Goal: Information Seeking & Learning: Learn about a topic

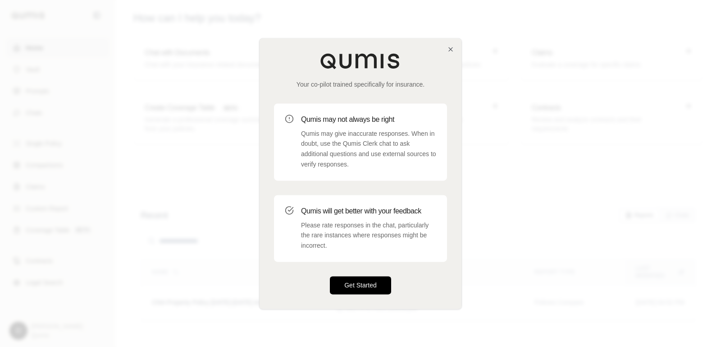
click at [359, 283] on button "Get Started" at bounding box center [360, 285] width 61 height 18
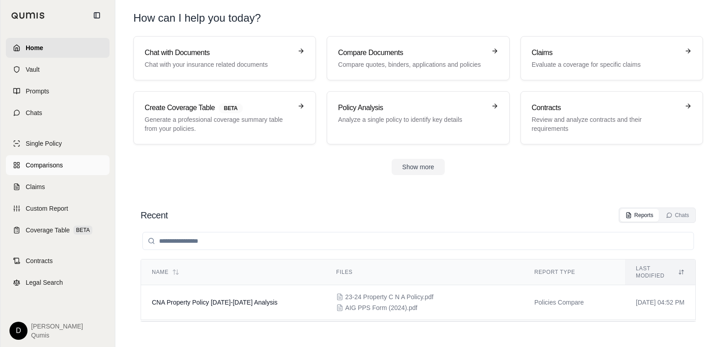
click at [49, 166] on span "Comparisons" at bounding box center [44, 165] width 37 height 9
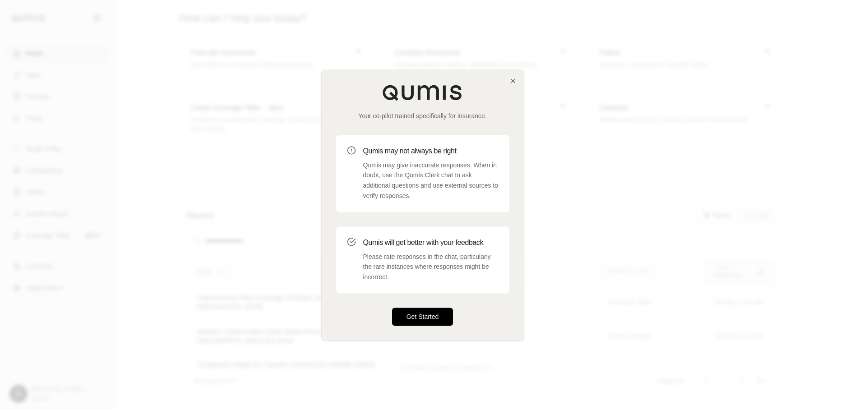
click at [414, 317] on button "Get Started" at bounding box center [422, 317] width 61 height 18
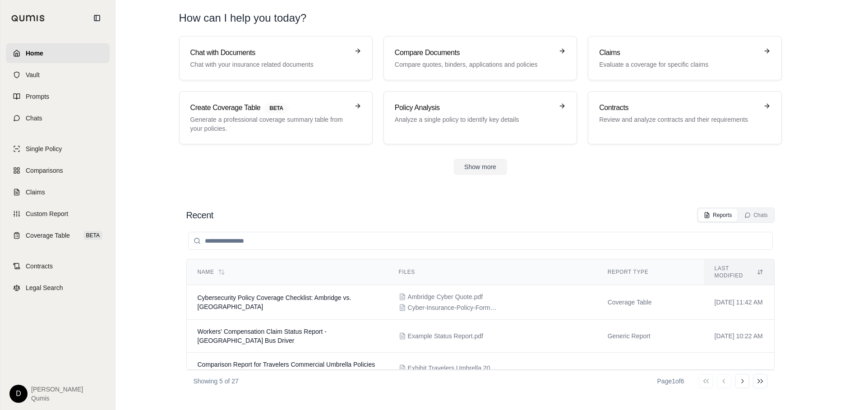
click at [396, 186] on section "Chat with Documents Chat with your insurance related documents Compare Document…" at bounding box center [480, 112] width 722 height 153
click at [41, 120] on span "Chats" at bounding box center [34, 118] width 17 height 9
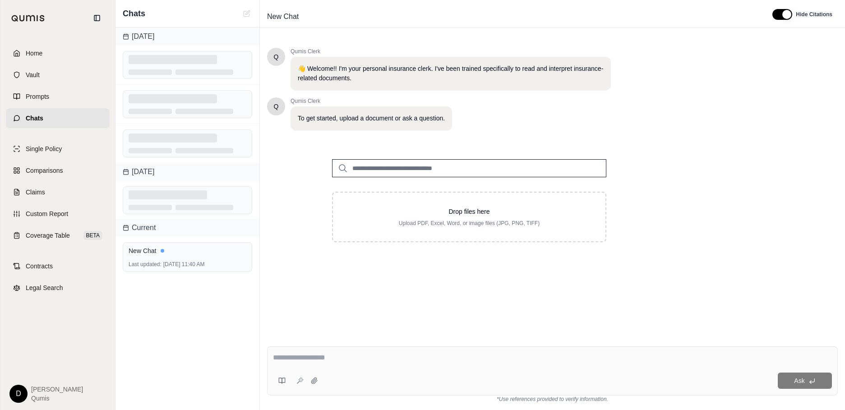
click at [397, 175] on input "search" at bounding box center [469, 168] width 274 height 18
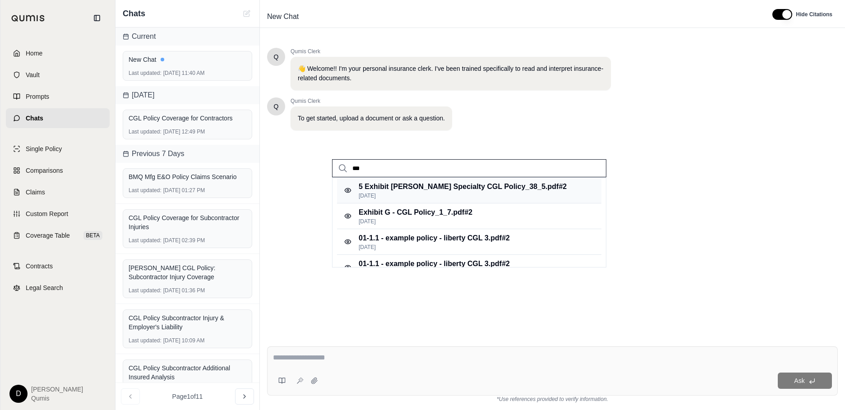
type input "***"
click at [459, 184] on p "5 Exhibit [PERSON_NAME] Specialty CGL Policy_38_5.pdf #2" at bounding box center [462, 186] width 208 height 11
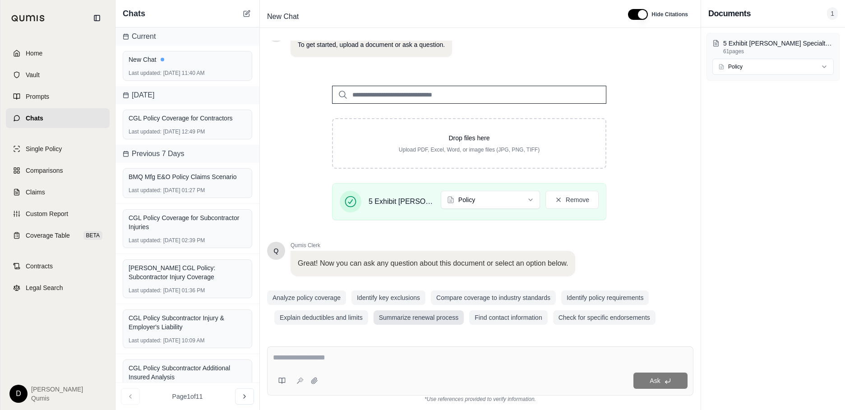
scroll to position [77, 0]
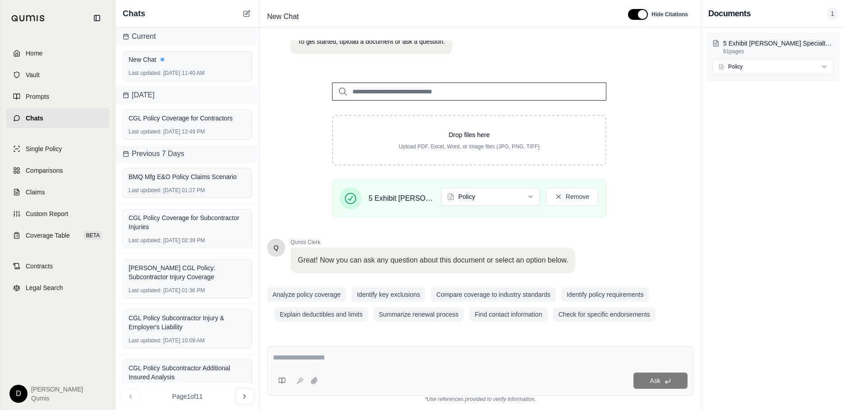
click at [384, 346] on textarea at bounding box center [480, 357] width 414 height 11
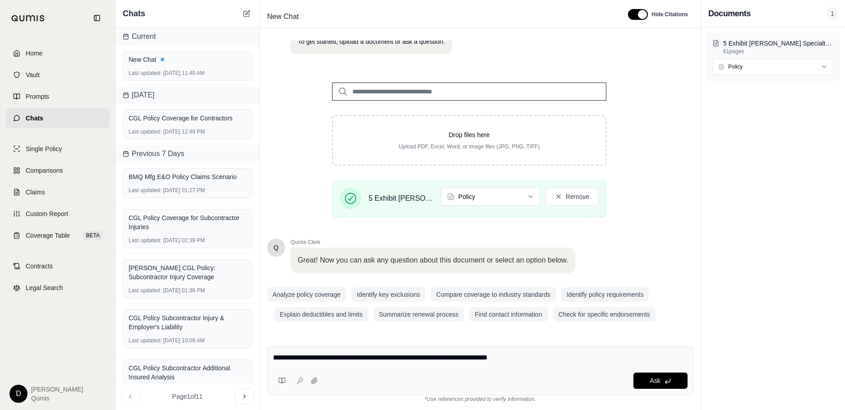
type textarea "**********"
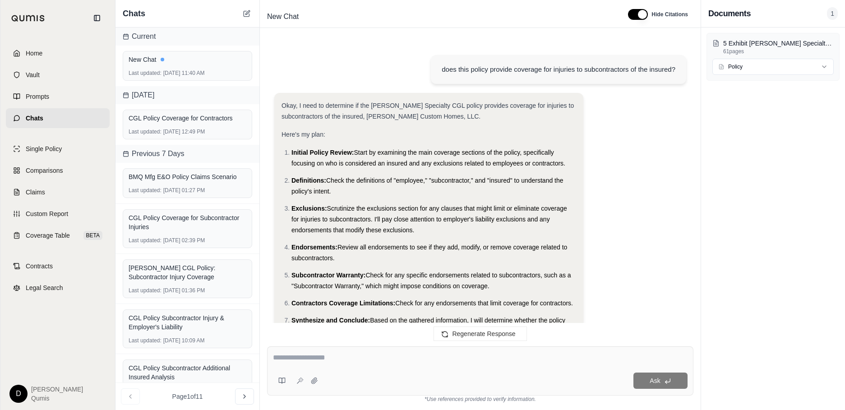
scroll to position [592, 0]
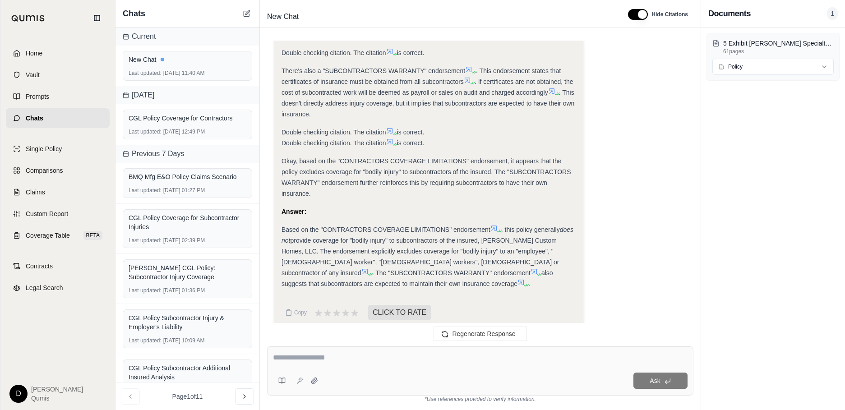
click at [414, 226] on span "Based on the "CONTRACTORS COVERAGE LIMITATIONS" endorsement" at bounding box center [385, 229] width 209 height 7
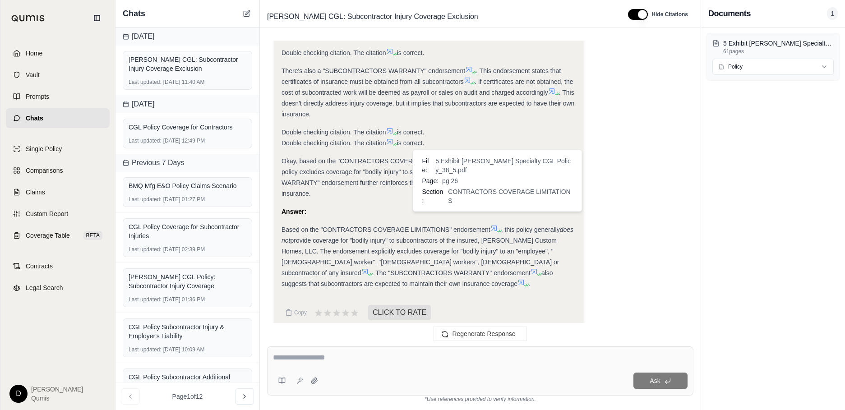
click at [496, 225] on icon at bounding box center [493, 227] width 5 height 5
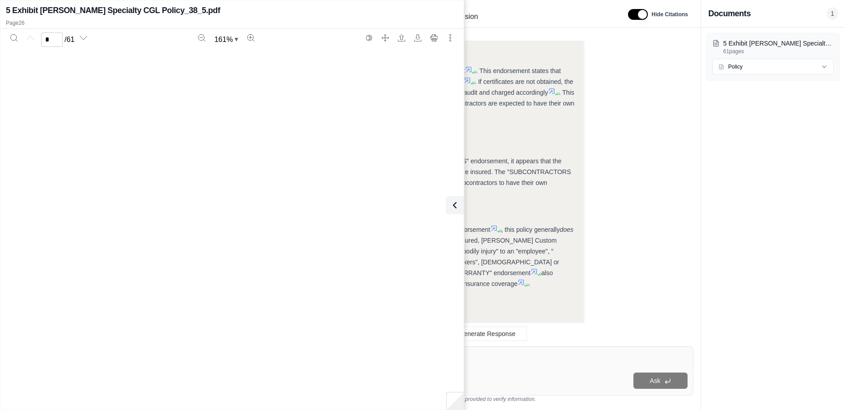
scroll to position [14384, 0]
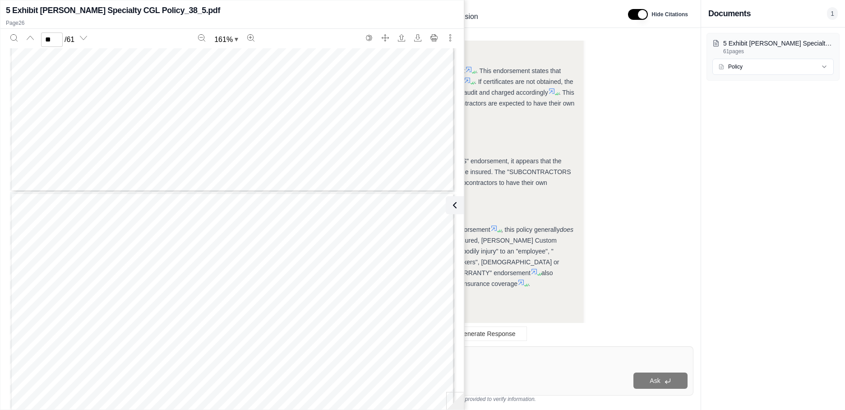
type input "**"
click at [451, 206] on icon at bounding box center [452, 205] width 11 height 11
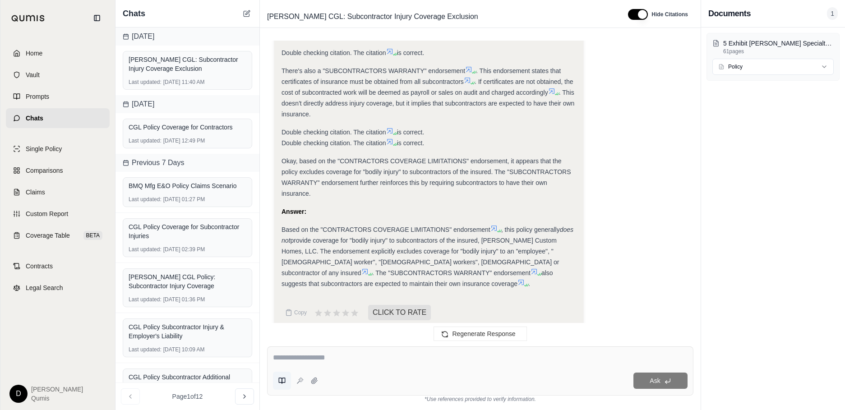
click at [280, 346] on icon at bounding box center [281, 380] width 7 height 7
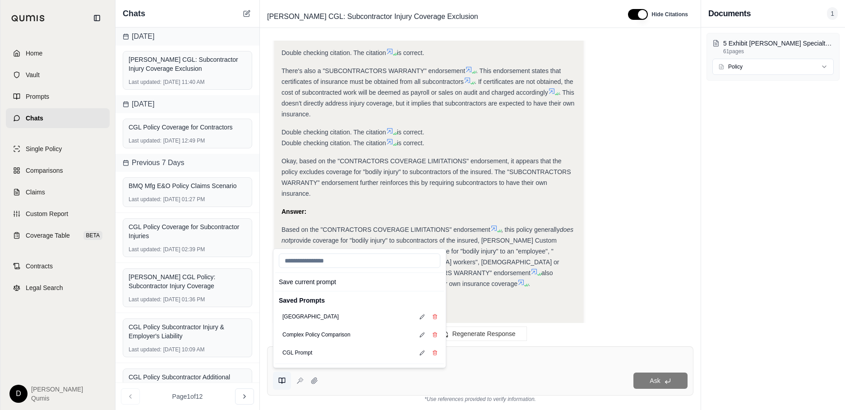
click at [280, 346] on button at bounding box center [282, 381] width 18 height 18
click at [492, 346] on textarea at bounding box center [480, 357] width 414 height 11
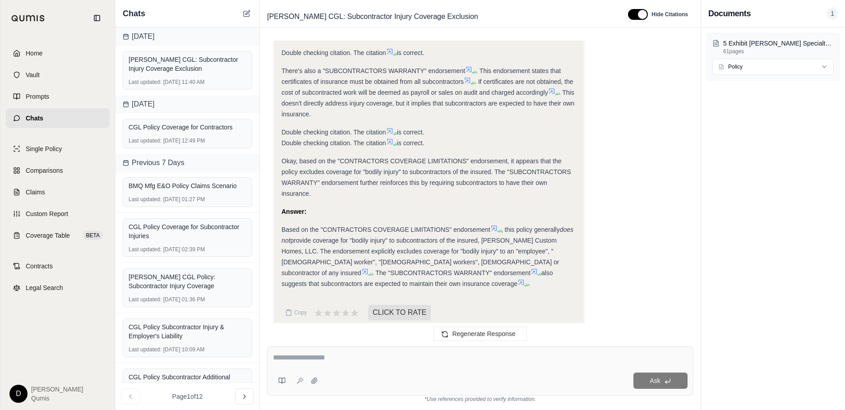
click at [492, 346] on textarea at bounding box center [480, 357] width 414 height 11
click at [317, 346] on div "Ask" at bounding box center [480, 370] width 426 height 49
click at [51, 172] on span "Comparisons" at bounding box center [44, 170] width 37 height 9
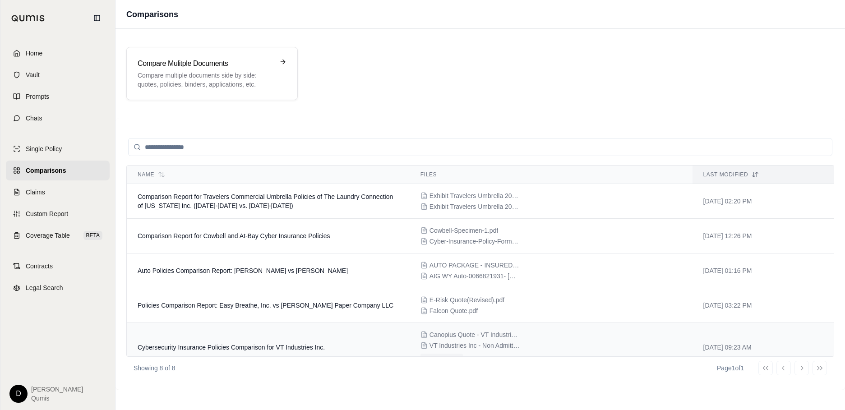
click at [287, 344] on span "Cybersecurity Insurance Policies Comparison for VT Industries Inc." at bounding box center [231, 347] width 187 height 7
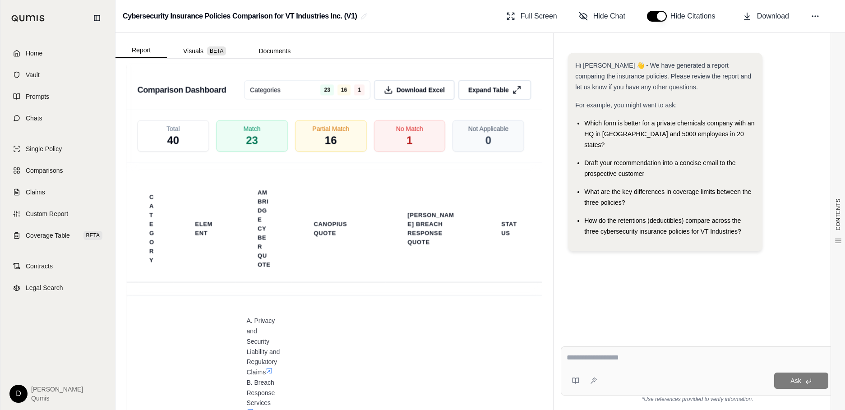
scroll to position [2403, 0]
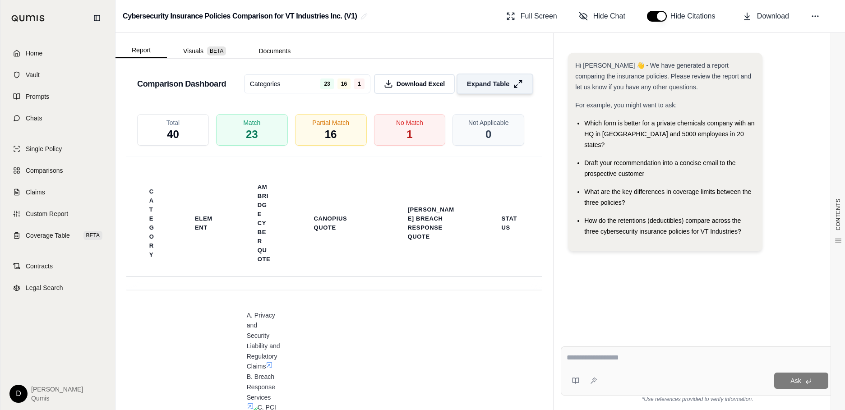
click at [506, 89] on span "Expand Table" at bounding box center [488, 83] width 42 height 9
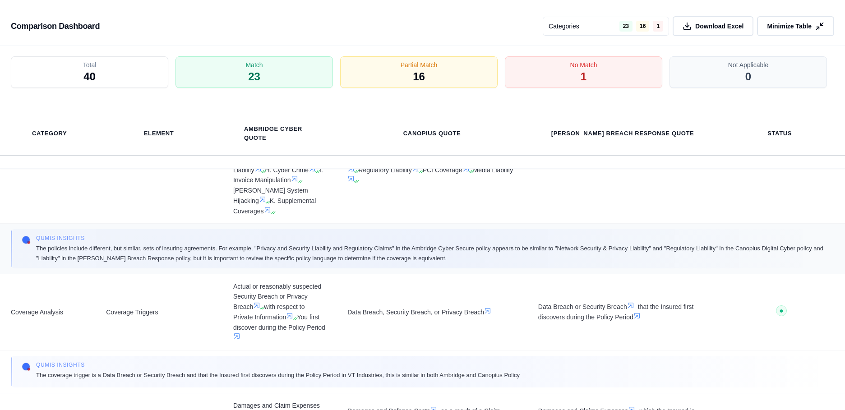
scroll to position [97, 0]
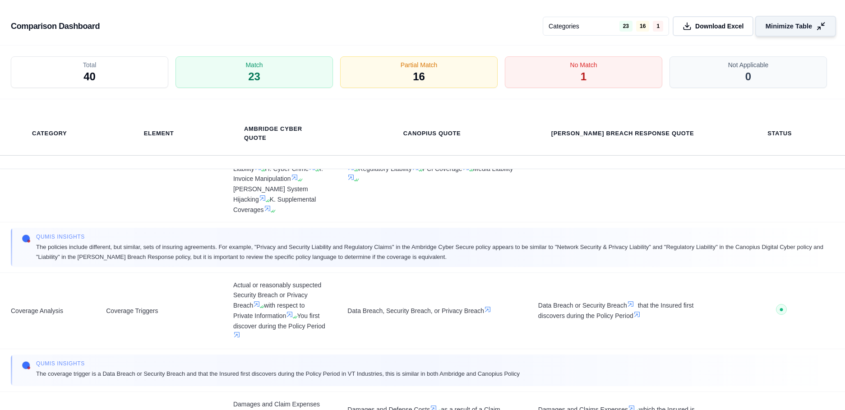
click at [721, 32] on button "Minimize Table" at bounding box center [795, 26] width 81 height 21
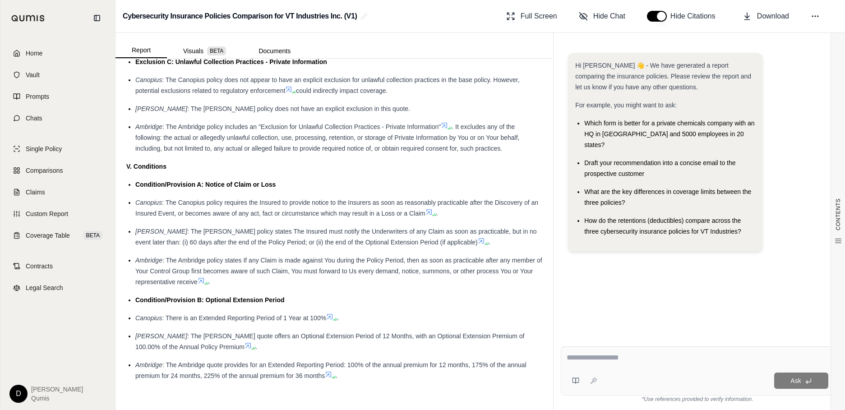
click at [478, 190] on div "Condition/Provision A: Notice of Claim or Loss" at bounding box center [338, 184] width 407 height 11
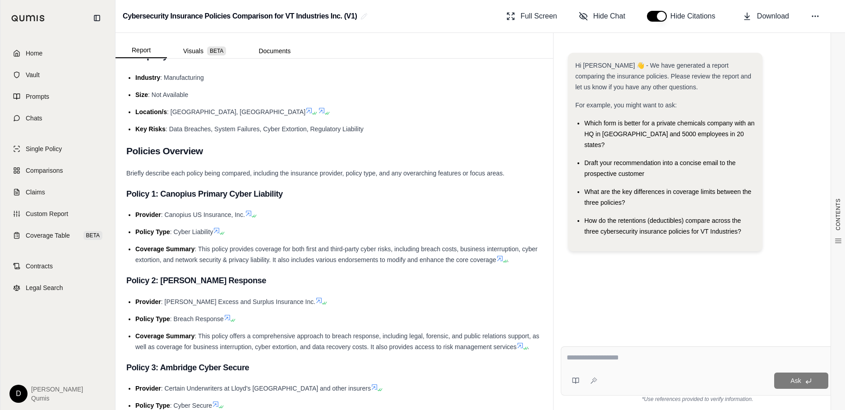
scroll to position [0, 0]
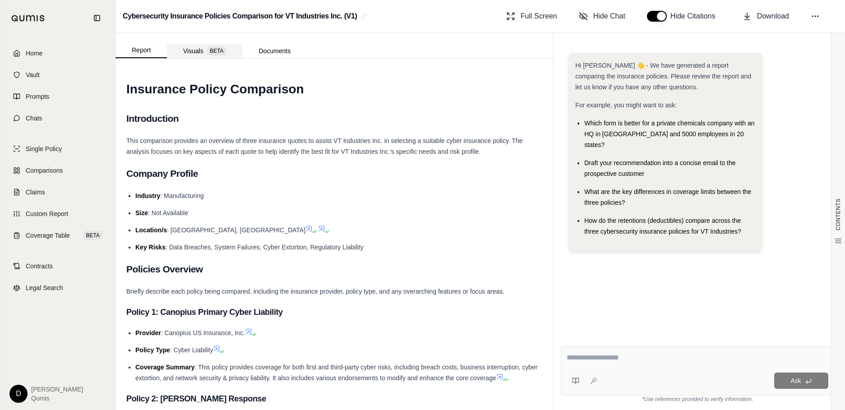
click at [208, 55] on button "Visuals BETA" at bounding box center [204, 51] width 75 height 14
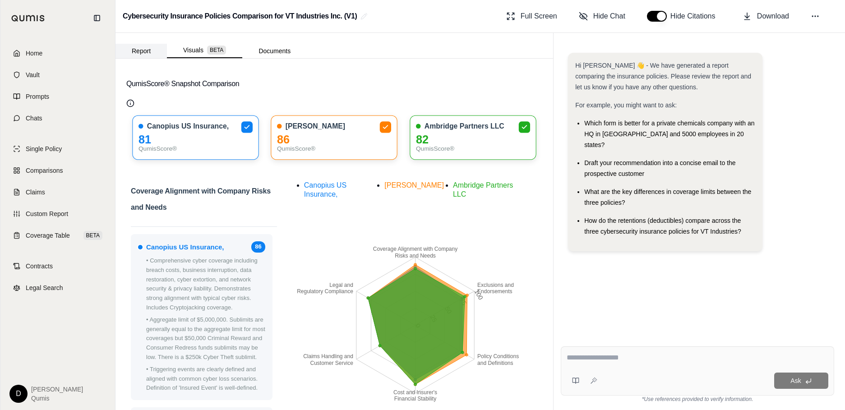
click at [138, 57] on button "Report" at bounding box center [140, 51] width 51 height 14
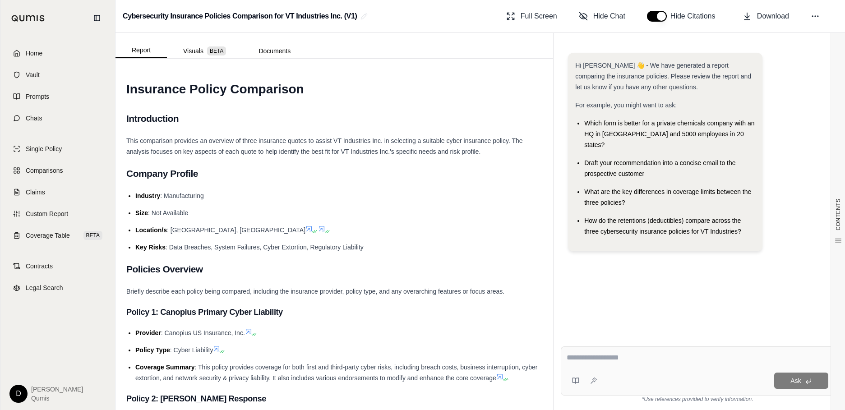
click at [576, 346] on textarea at bounding box center [697, 357] width 262 height 11
click at [589, 346] on textarea at bounding box center [697, 357] width 262 height 11
click at [48, 189] on link "Claims" at bounding box center [58, 192] width 104 height 20
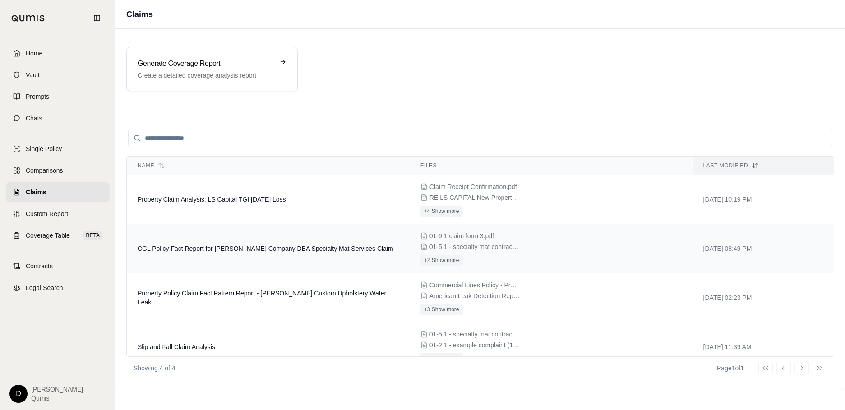
click at [246, 247] on span "CGL Policy Fact Report for [PERSON_NAME] Company DBA Specialty Mat Services Cla…" at bounding box center [266, 248] width 256 height 7
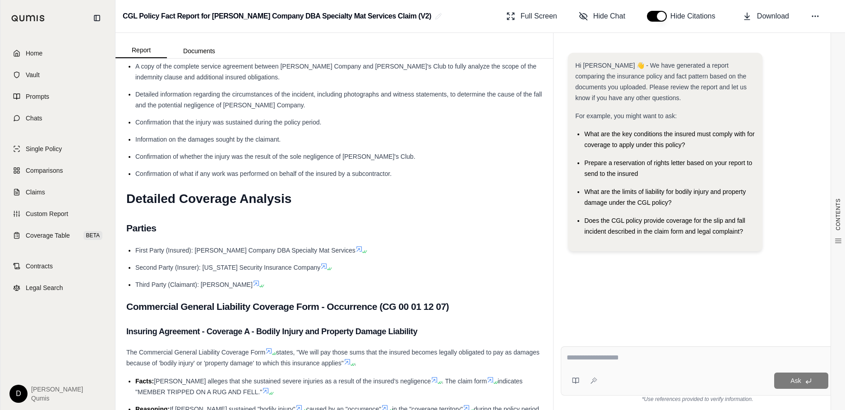
scroll to position [1331, 0]
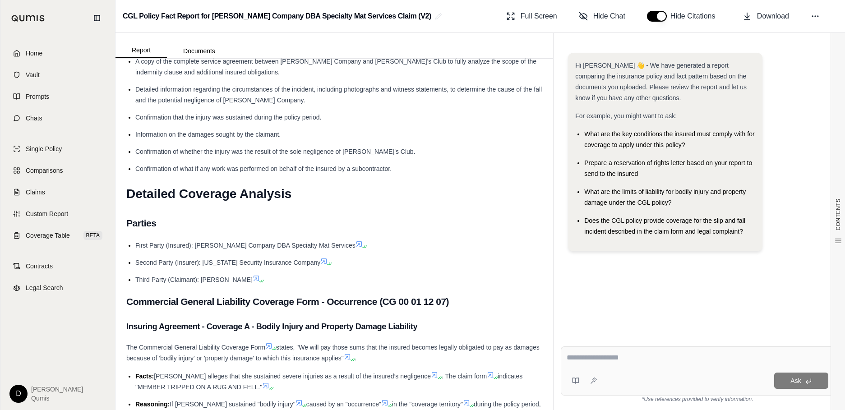
click at [605, 346] on textarea at bounding box center [697, 357] width 262 height 11
click at [594, 346] on textarea at bounding box center [697, 357] width 262 height 11
click at [72, 232] on link "Coverage Table BETA" at bounding box center [58, 235] width 104 height 20
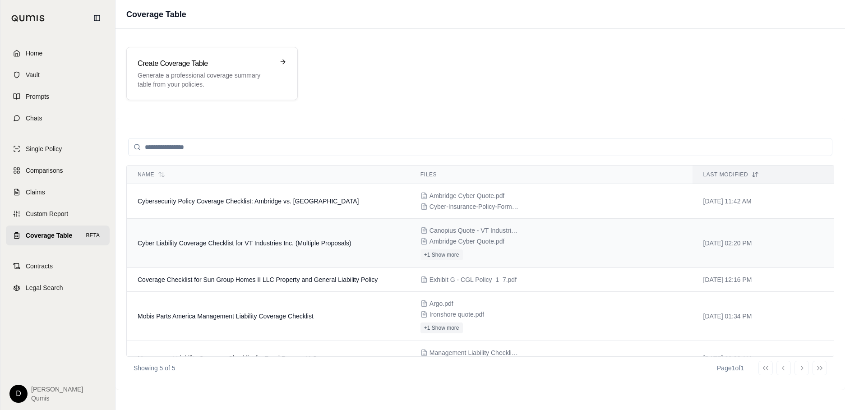
click at [271, 253] on td "Cyber Liability Coverage Checklist for VT Industries Inc. (Multiple Proposals)" at bounding box center [268, 243] width 283 height 49
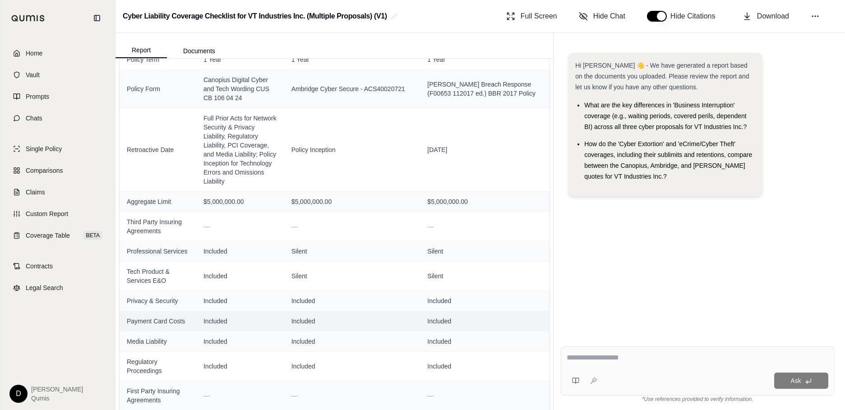
scroll to position [184, 0]
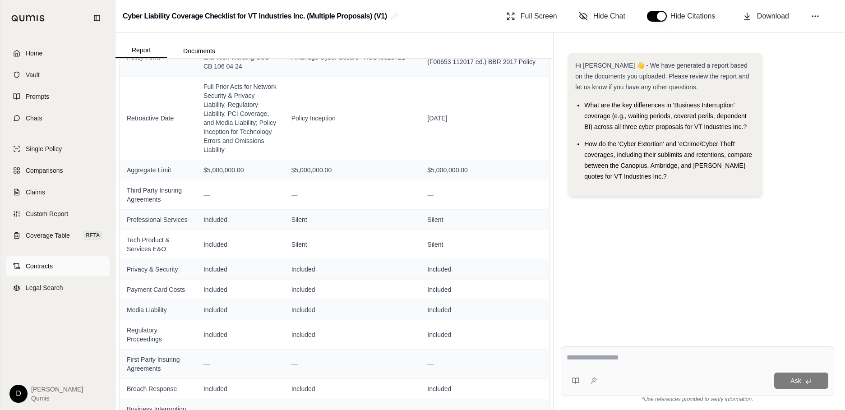
click at [40, 273] on link "Contracts" at bounding box center [58, 266] width 104 height 20
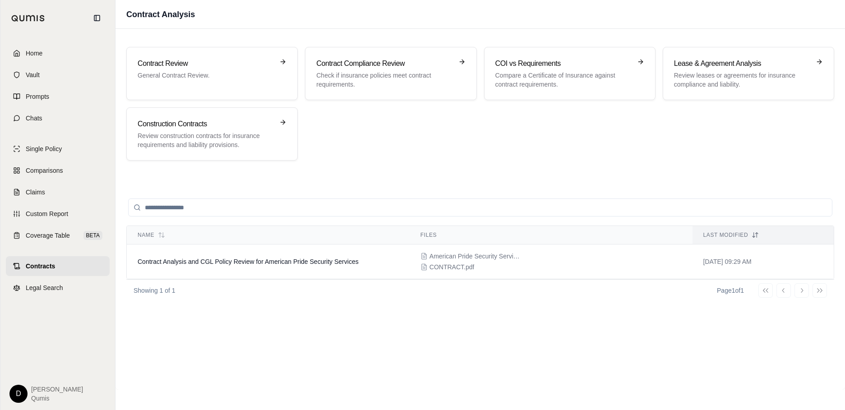
click at [320, 312] on div "Name Files Last modified Contract Analysis and CGL Policy Review for American P…" at bounding box center [479, 283] width 707 height 189
click at [261, 346] on div "Name Files Last modified Contract Analysis and CGL Policy Review for American P…" at bounding box center [479, 283] width 707 height 189
click at [424, 169] on div "Contract Review General Contract Review. Contract Compliance Review Check if in…" at bounding box center [479, 103] width 729 height 135
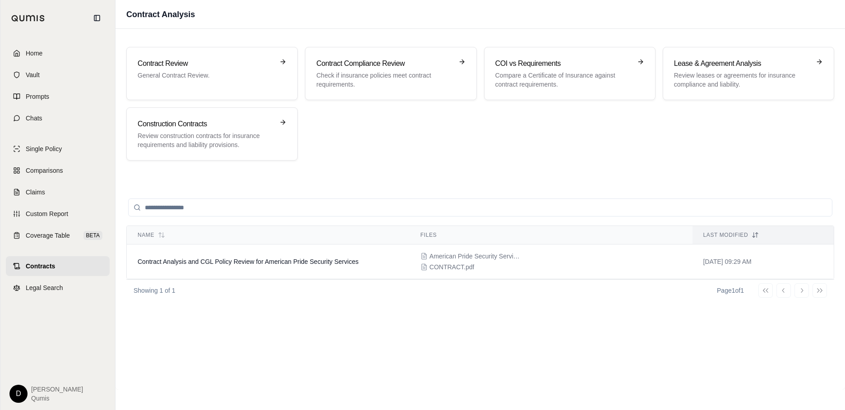
click at [424, 169] on div "Contract Review General Contract Review. Contract Compliance Review Check if in…" at bounding box center [479, 103] width 729 height 135
click at [62, 129] on div "Home Vault Prompts Chats Single Policy Comparisons Claims Custom Report Coverag…" at bounding box center [57, 223] width 115 height 374
click at [39, 120] on span "Chats" at bounding box center [34, 118] width 17 height 9
